Goal: Task Accomplishment & Management: Use online tool/utility

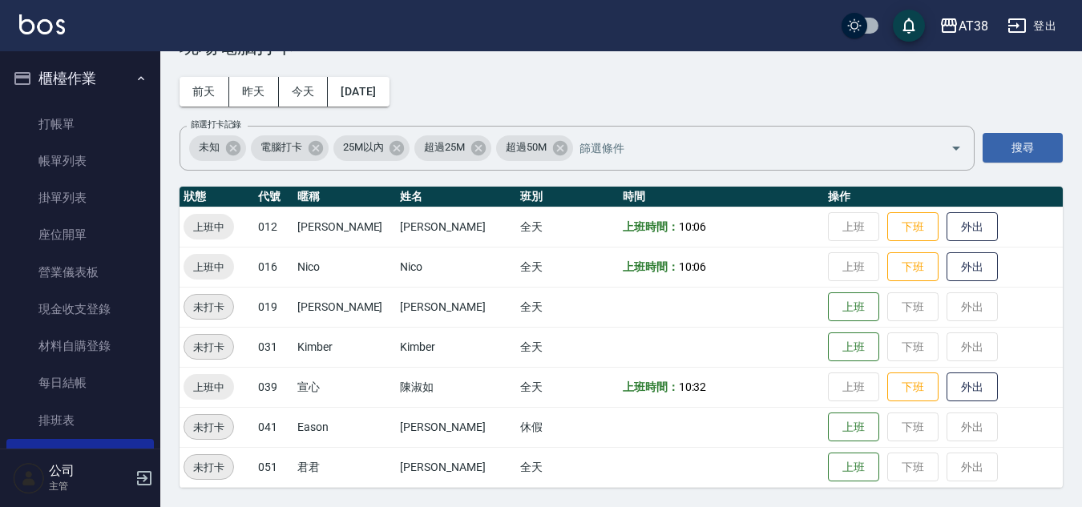
scroll to position [160, 0]
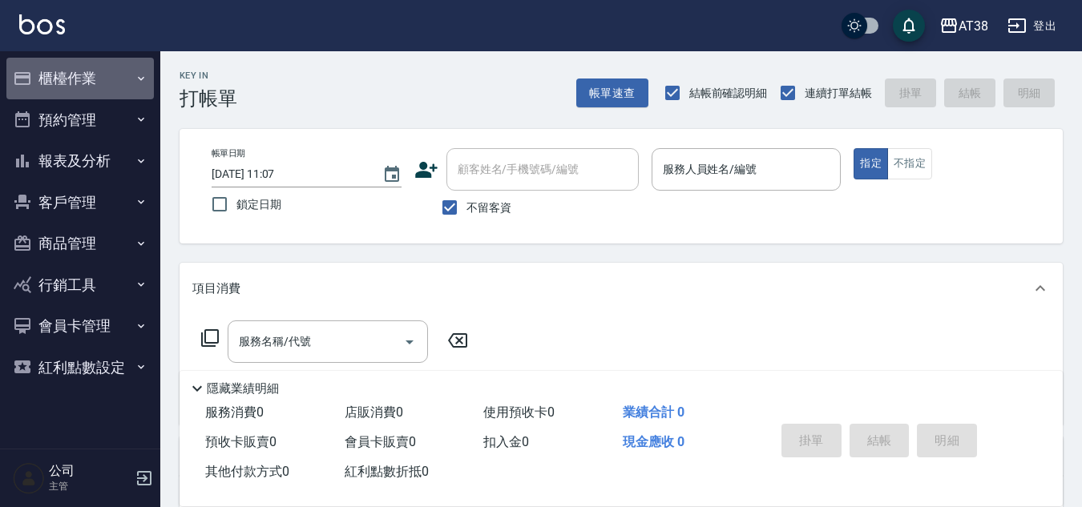
click at [90, 81] on button "櫃檯作業" at bounding box center [79, 79] width 147 height 42
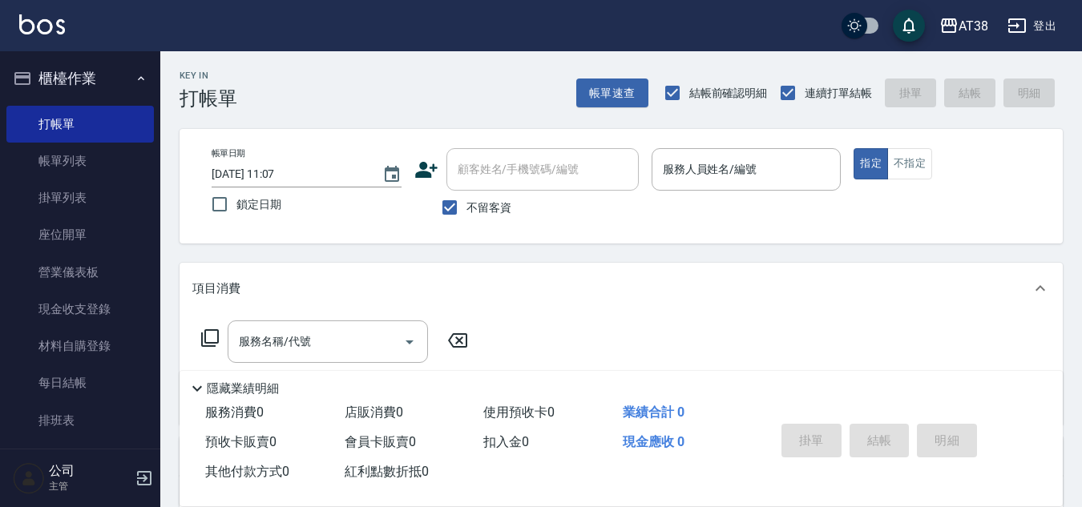
scroll to position [80, 0]
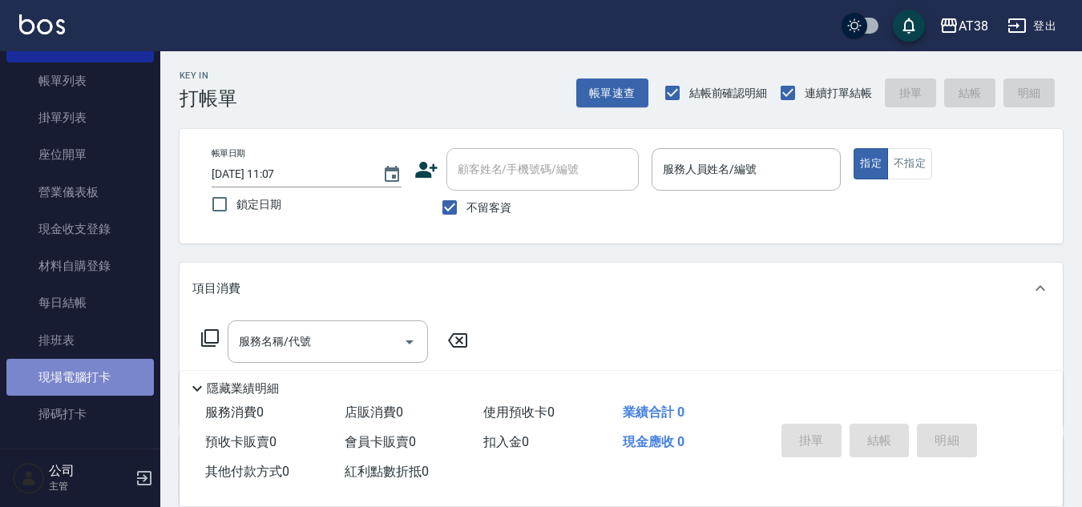
click at [111, 367] on link "現場電腦打卡" at bounding box center [79, 377] width 147 height 37
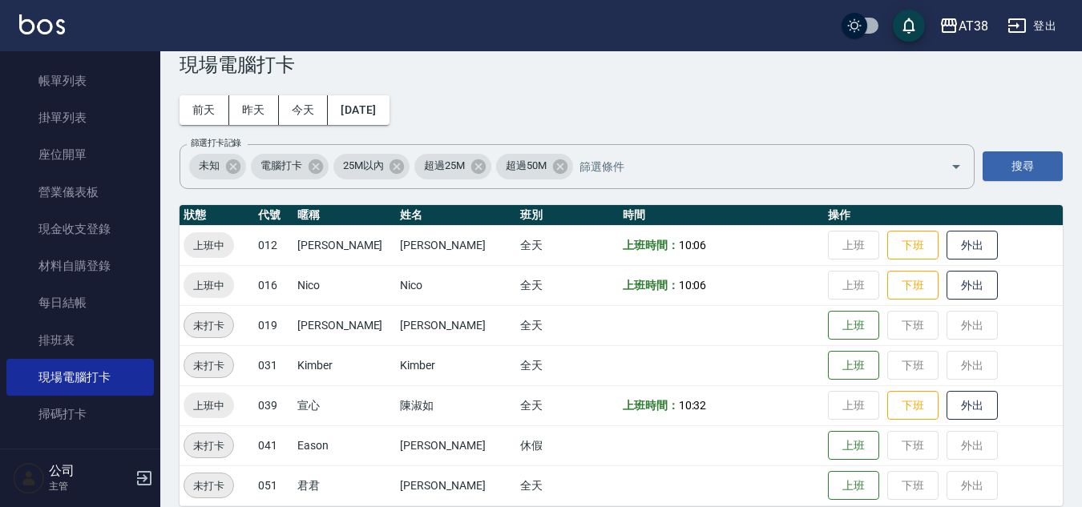
scroll to position [52, 0]
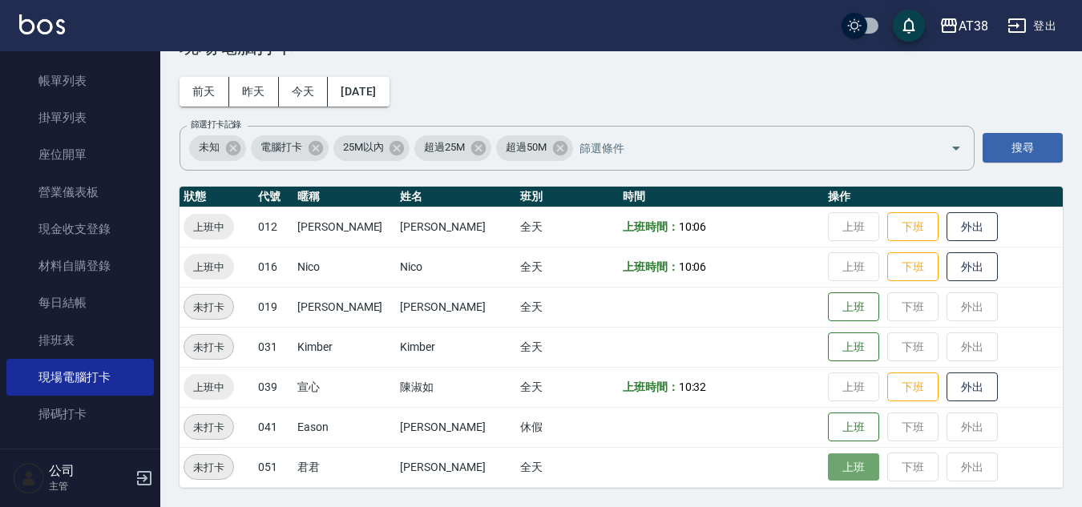
click at [842, 458] on button "上班" at bounding box center [853, 468] width 51 height 28
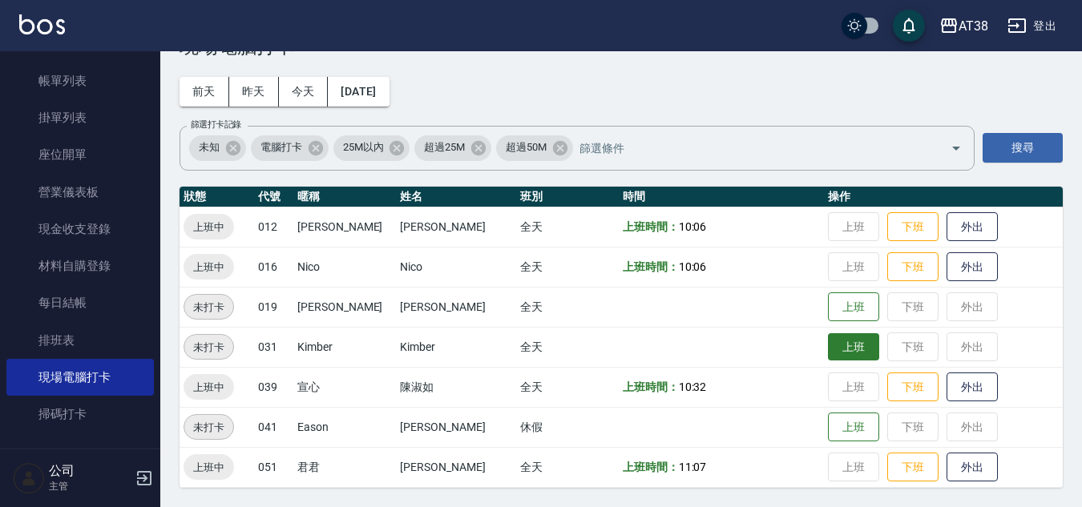
click at [837, 353] on button "上班" at bounding box center [853, 347] width 51 height 28
